Goal: Information Seeking & Learning: Learn about a topic

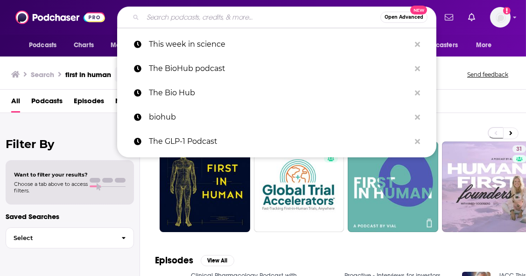
click at [207, 22] on input "Search podcasts, credits, & more..." at bounding box center [262, 17] width 238 height 15
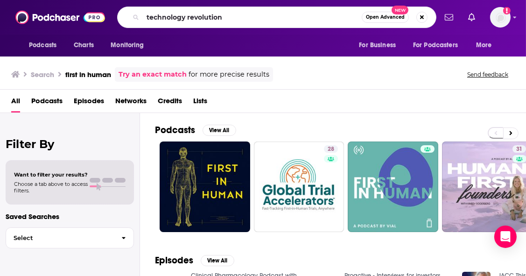
type input "technology revolution"
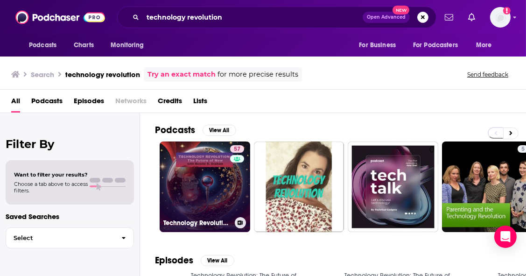
click at [216, 197] on link "57 Technology Revolution: The Future of Now" at bounding box center [205, 187] width 91 height 91
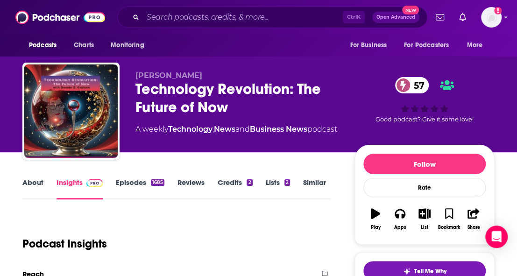
click at [127, 187] on link "Episodes 1685" at bounding box center [140, 188] width 49 height 21
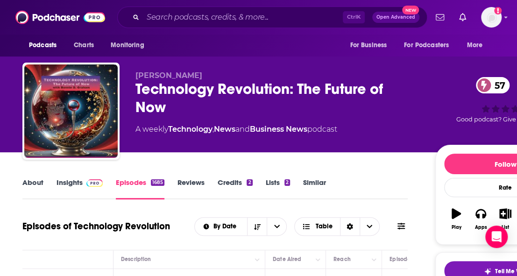
click at [84, 186] on span at bounding box center [93, 182] width 20 height 9
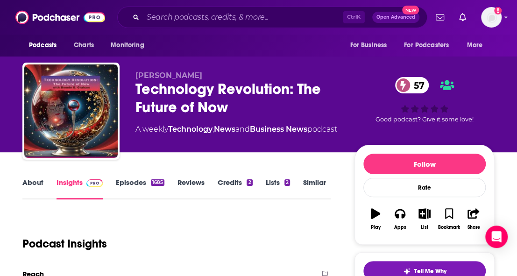
scroll to position [187, 0]
